Goal: Check status

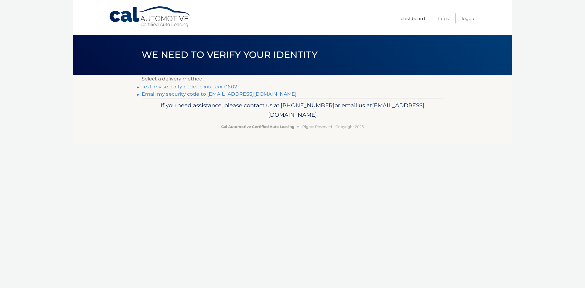
click at [200, 88] on link "Text my security code to xxx-xxx-0602" at bounding box center [189, 87] width 95 height 6
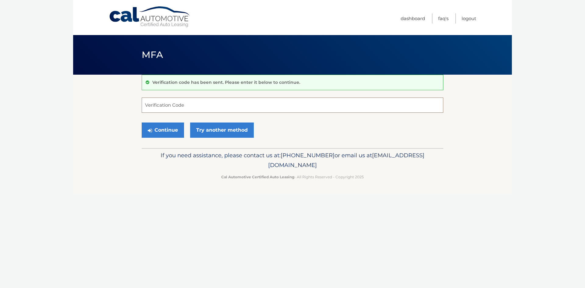
click at [164, 106] on input "Verification Code" at bounding box center [293, 105] width 302 height 15
type input "485793"
click at [163, 133] on button "Continue" at bounding box center [163, 130] width 42 height 15
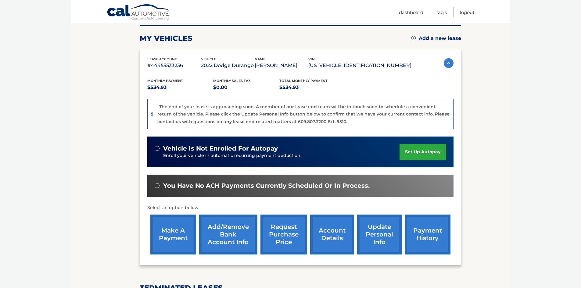
scroll to position [91, 0]
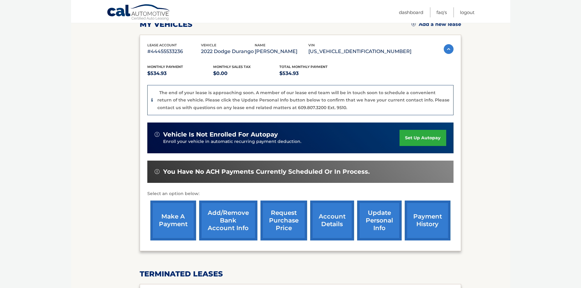
click at [325, 223] on link "account details" at bounding box center [332, 221] width 44 height 40
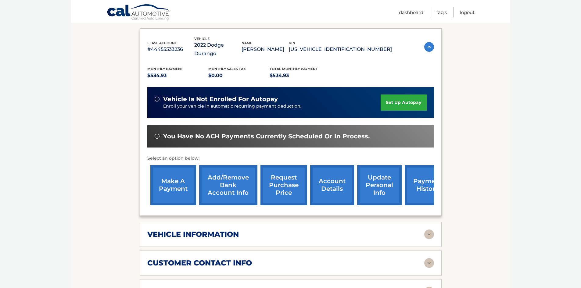
scroll to position [152, 0]
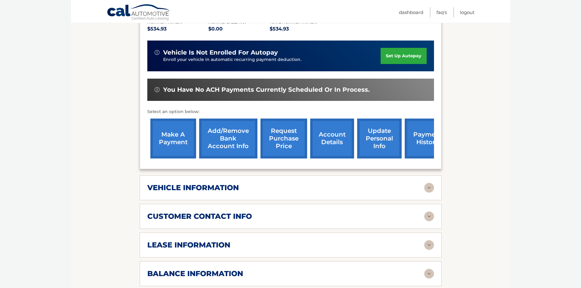
click at [186, 241] on h2 "lease information" at bounding box center [188, 245] width 83 height 9
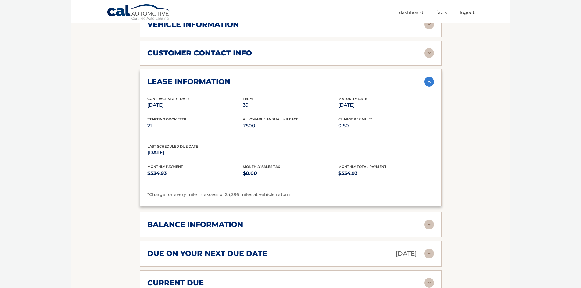
scroll to position [0, 0]
